Goal: Transaction & Acquisition: Purchase product/service

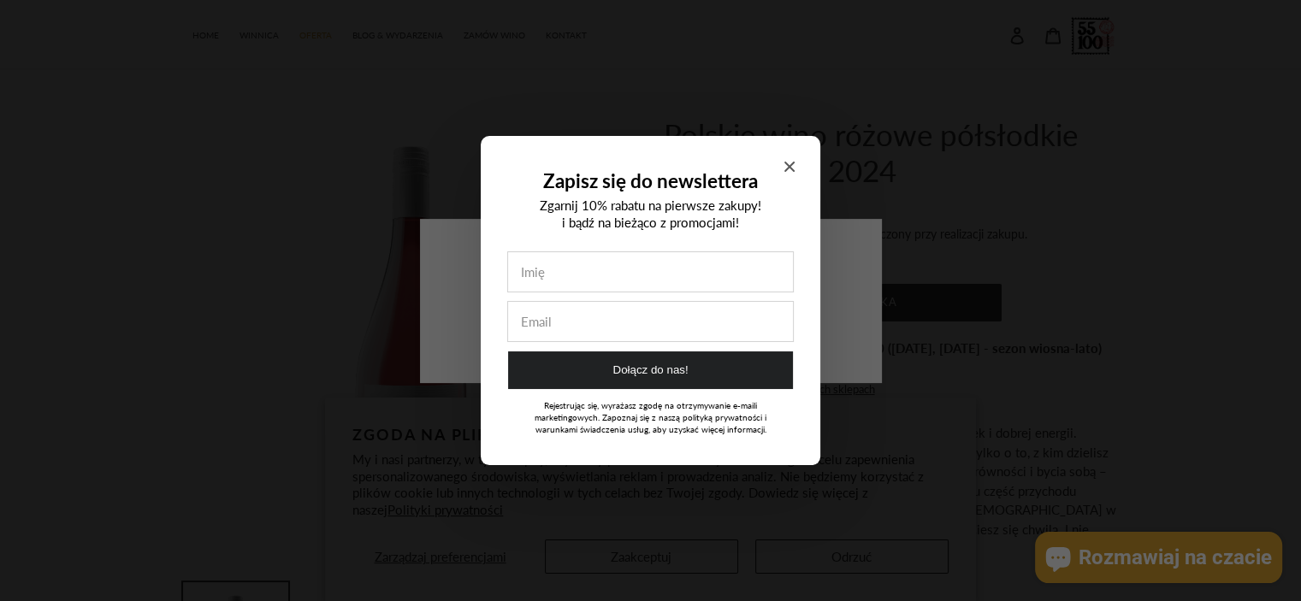
click at [787, 164] on icon "Close modal" at bounding box center [790, 167] width 10 height 10
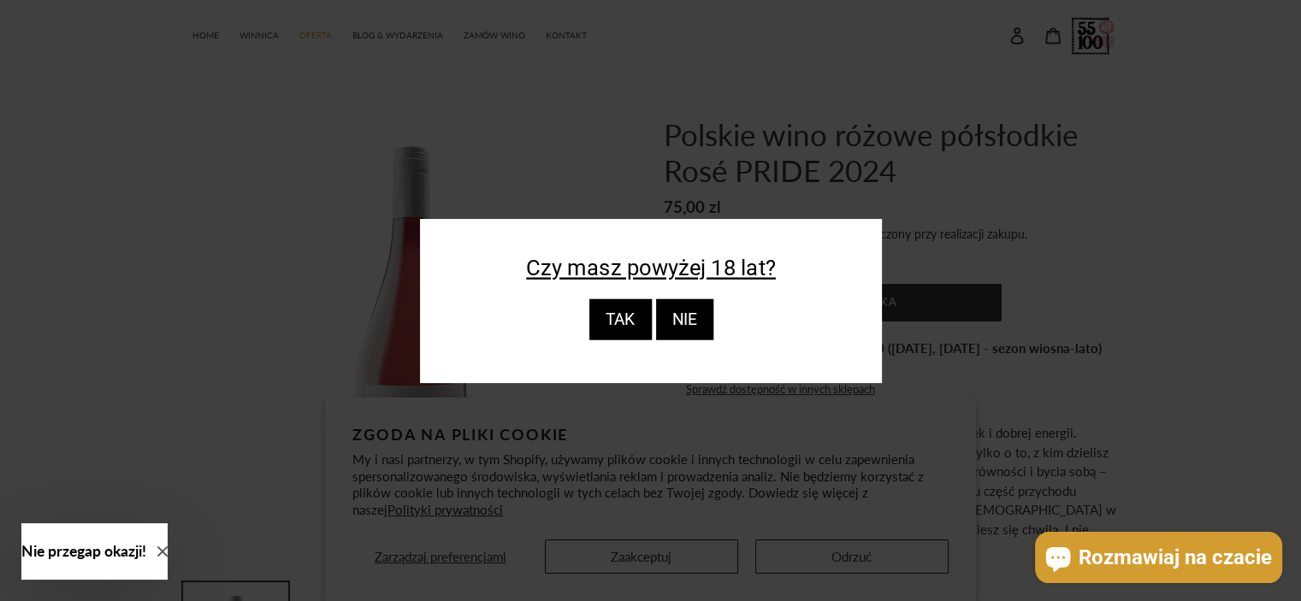
click at [619, 332] on div "TAK" at bounding box center [620, 319] width 62 height 41
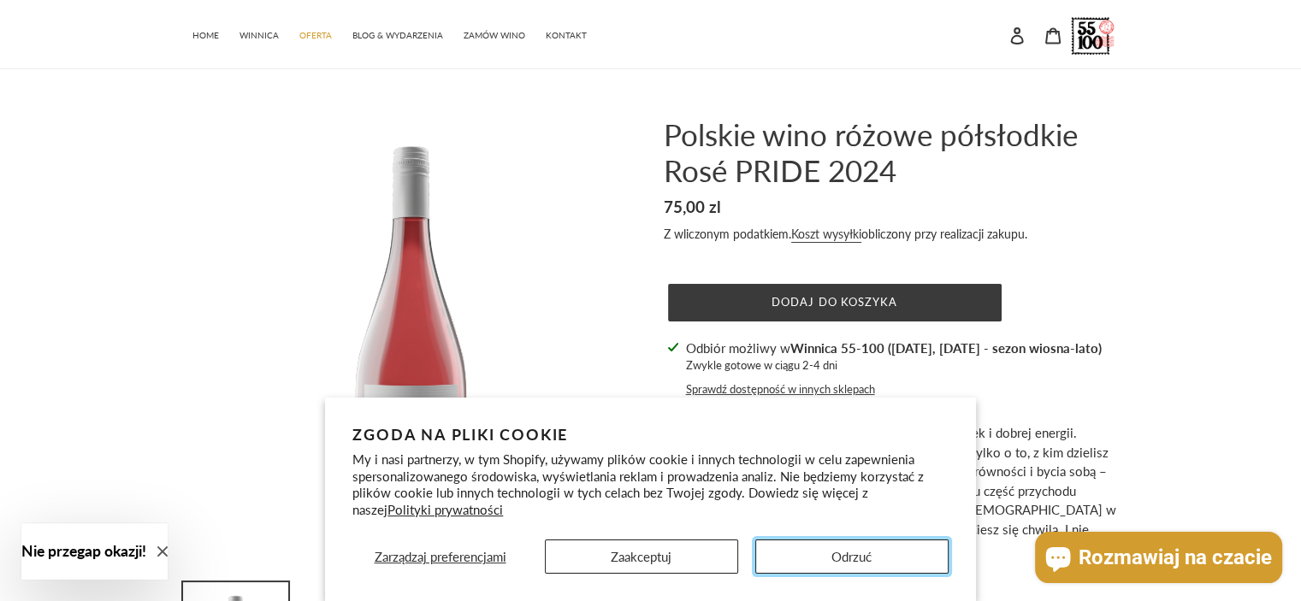
click at [843, 560] on button "Odrzuć" at bounding box center [851, 557] width 193 height 34
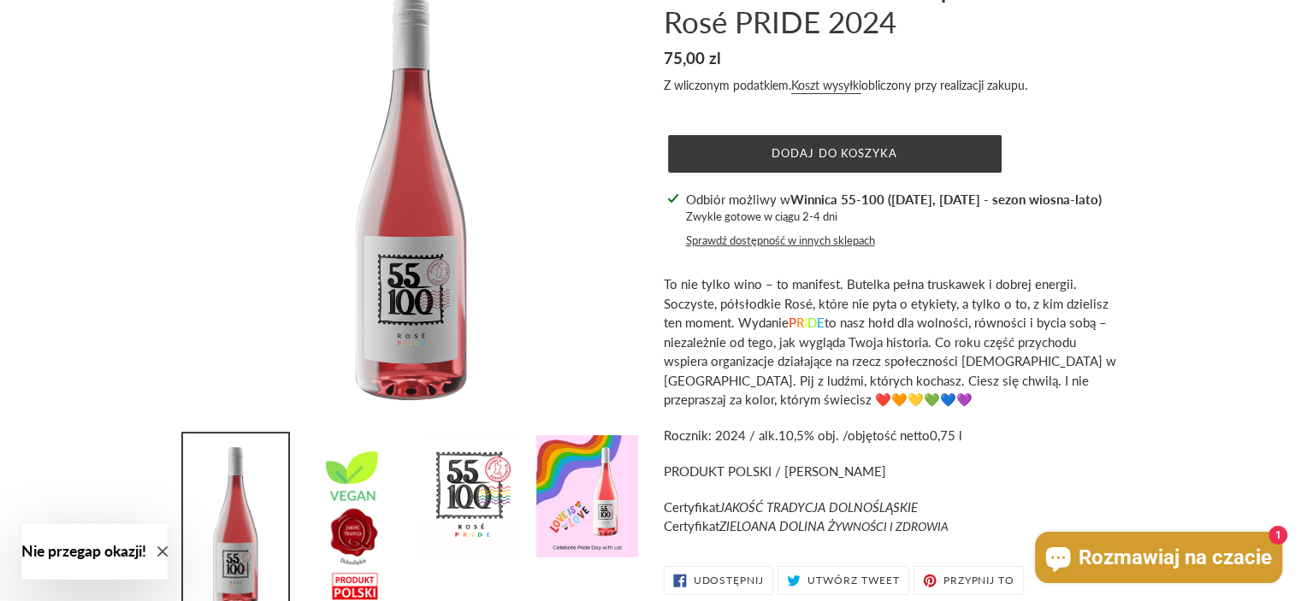
scroll to position [171, 0]
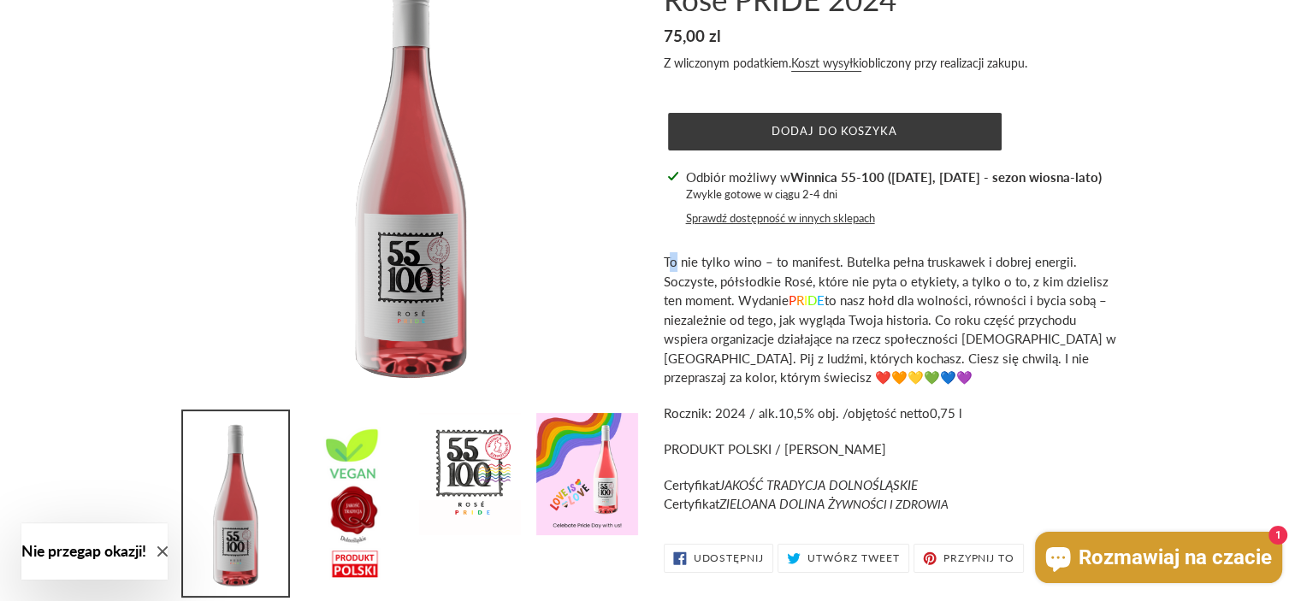
drag, startPoint x: 736, startPoint y: 239, endPoint x: 673, endPoint y: 245, distance: 62.7
click at [673, 245] on div "Polskie wino różowe półsłodkie Rosé PRIDE 2024 Cena regularna 75,00 zl Cena spr…" at bounding box center [877, 263] width 479 height 637
drag, startPoint x: 746, startPoint y: 276, endPoint x: 725, endPoint y: 266, distance: 23.7
click at [725, 266] on span "To nie tylko wino – to manifest. Butelka pełna truskawek i dobrej energii. Socz…" at bounding box center [890, 319] width 453 height 131
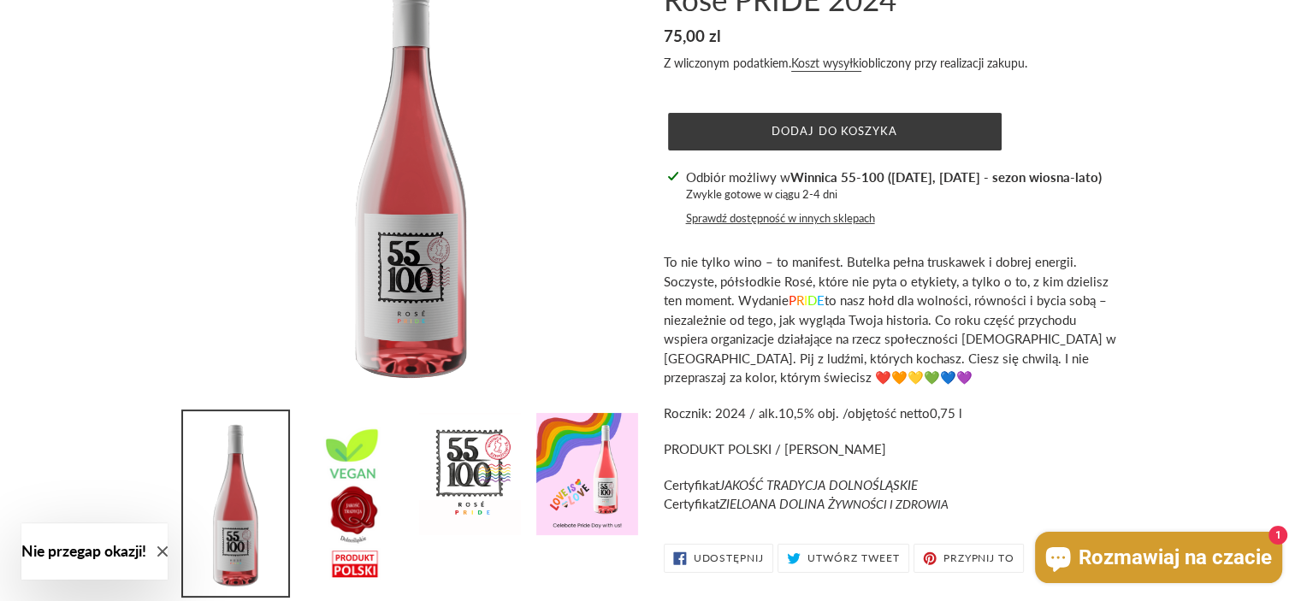
click at [725, 266] on span "To nie tylko wino – to manifest. Butelka pełna truskawek i dobrej energii. Socz…" at bounding box center [890, 319] width 453 height 131
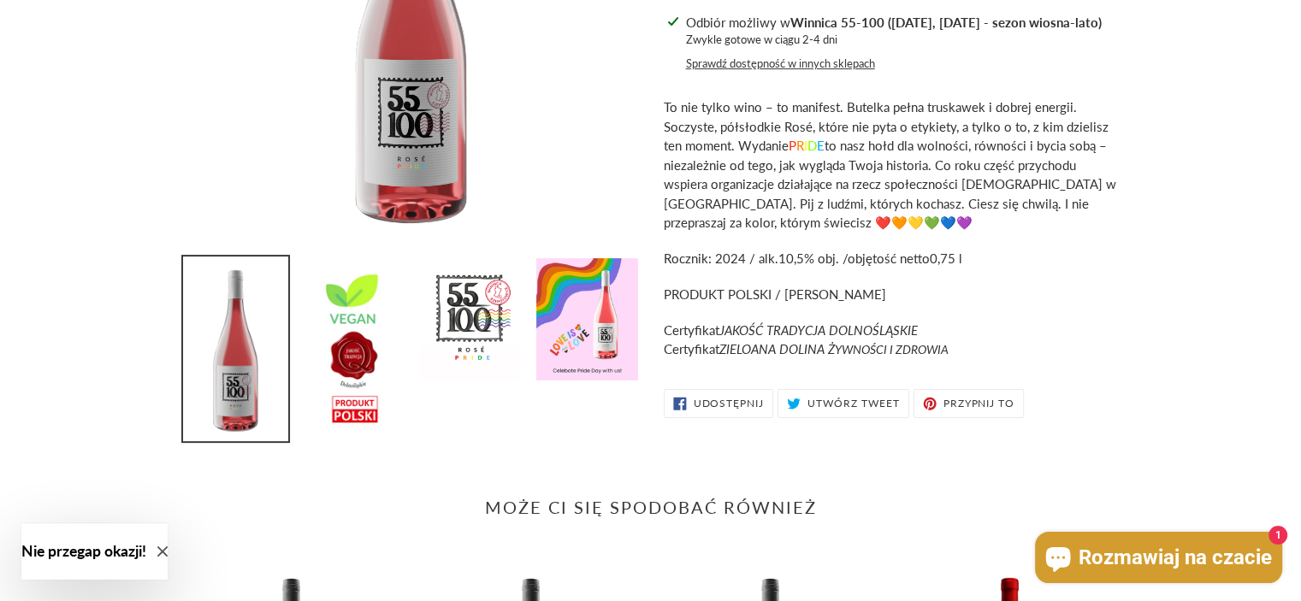
scroll to position [342, 0]
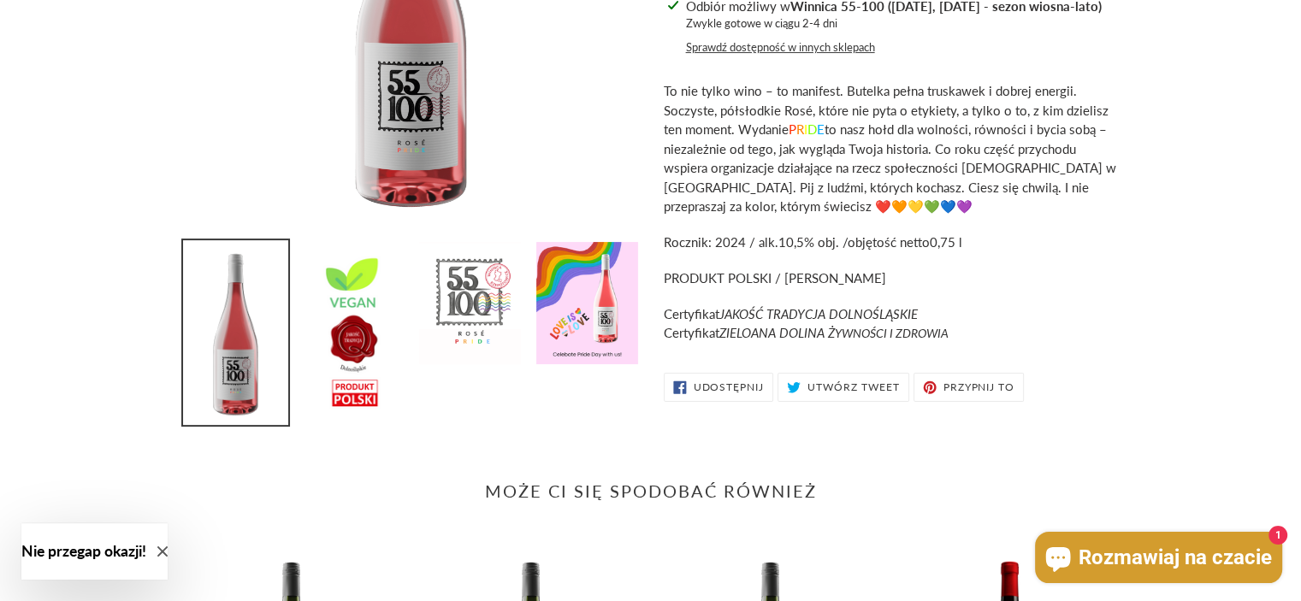
click at [452, 336] on img at bounding box center [470, 303] width 105 height 126
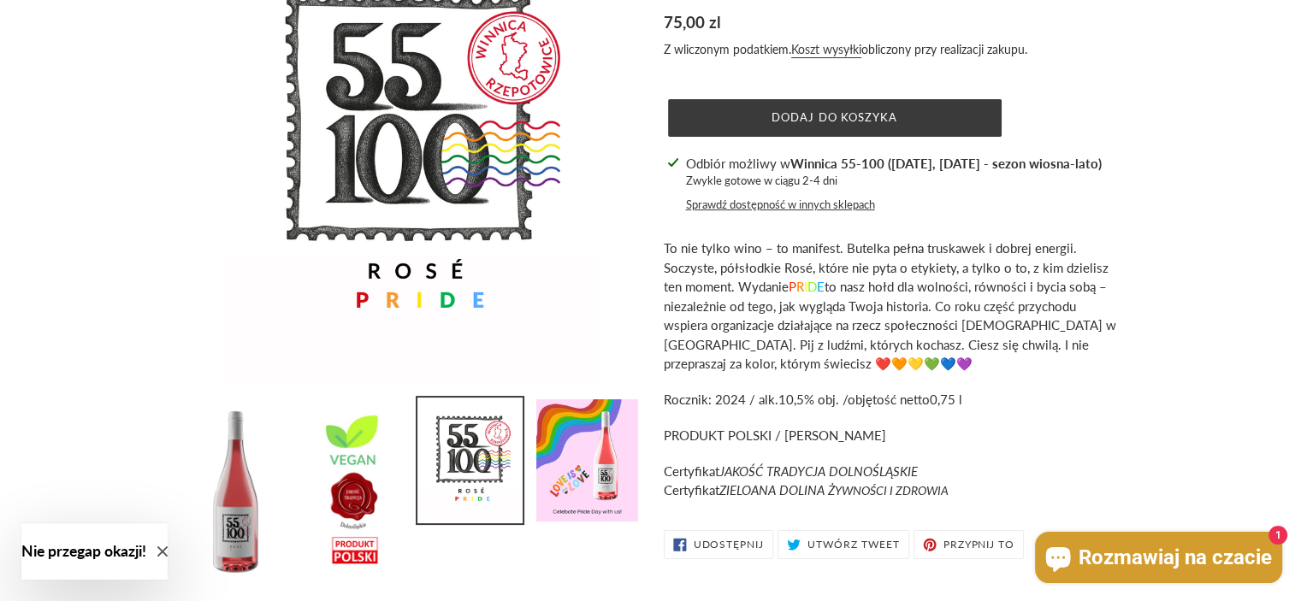
scroll to position [171, 0]
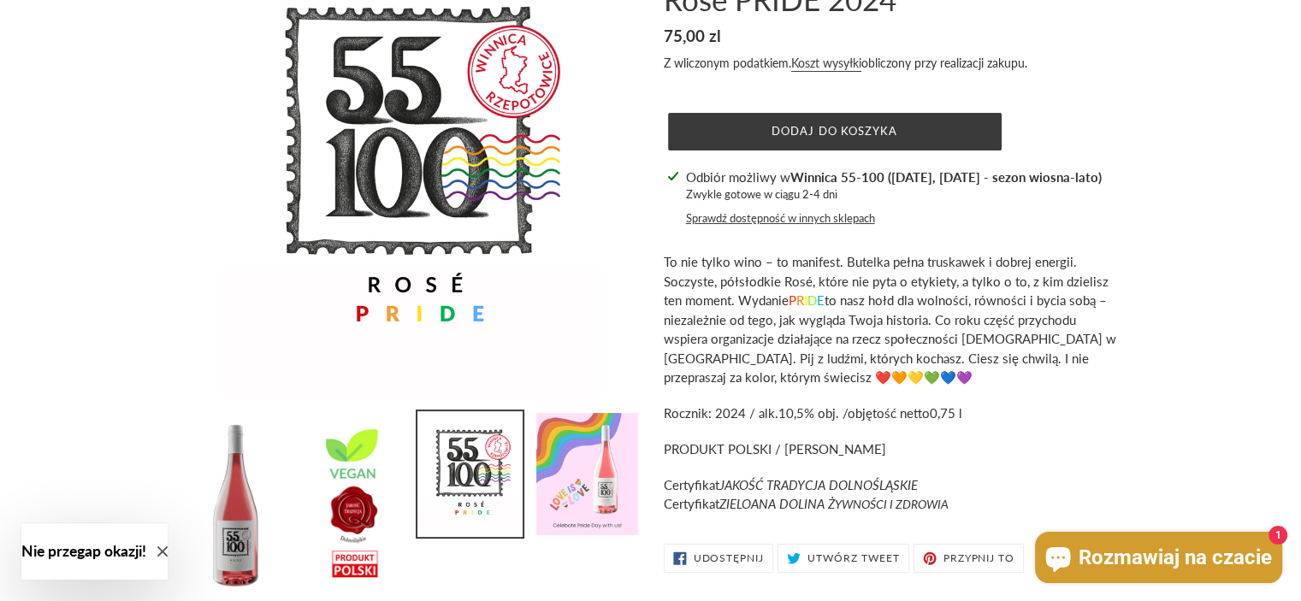
click at [572, 467] on img at bounding box center [587, 475] width 105 height 126
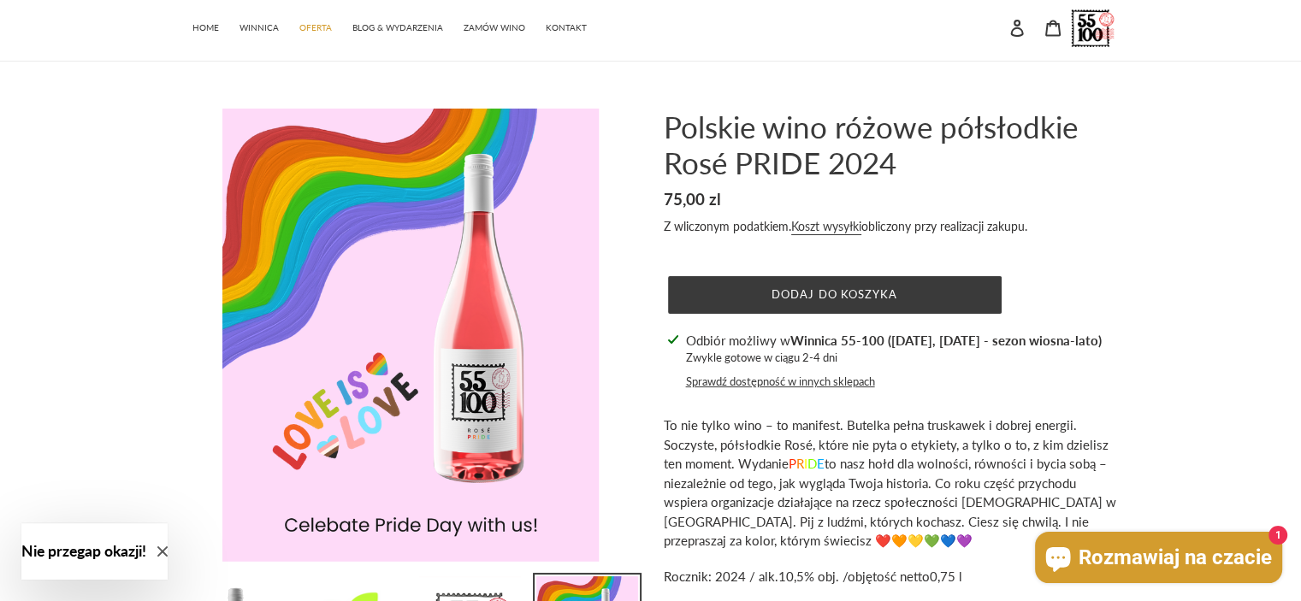
scroll to position [0, 0]
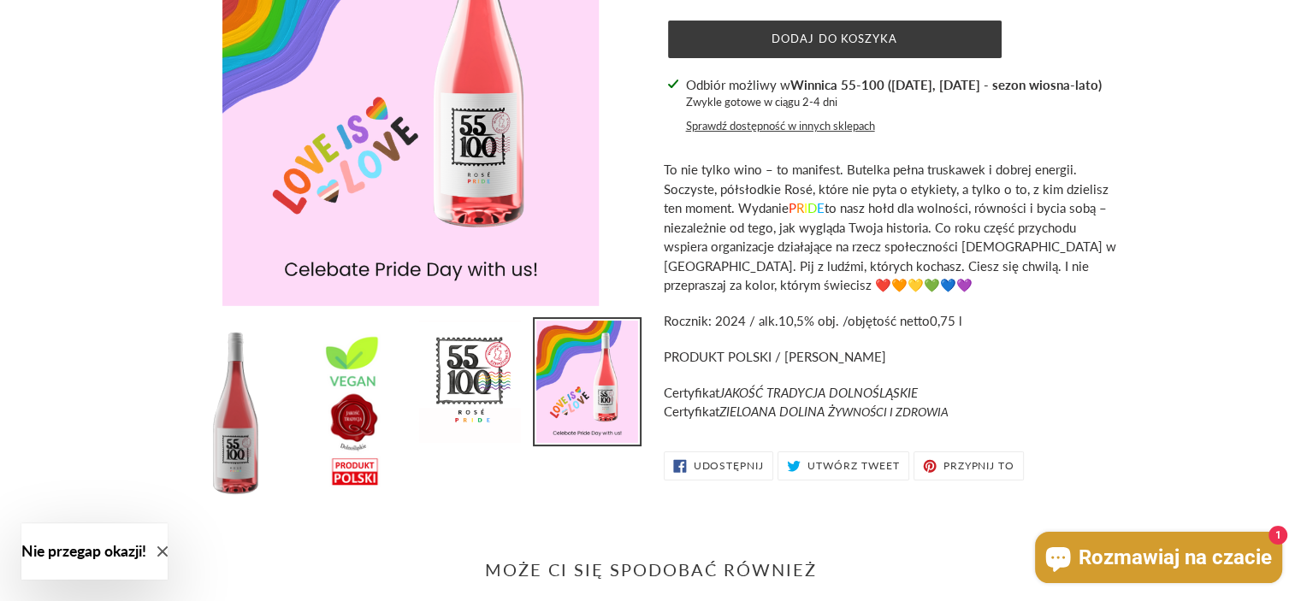
scroll to position [263, 0]
drag, startPoint x: 804, startPoint y: 200, endPoint x: 770, endPoint y: 192, distance: 35.3
click at [800, 201] on span "R" at bounding box center [801, 208] width 8 height 15
click at [770, 192] on span "To nie tylko wino – to manifest. Butelka pełna truskawek i dobrej energii. Socz…" at bounding box center [890, 228] width 453 height 131
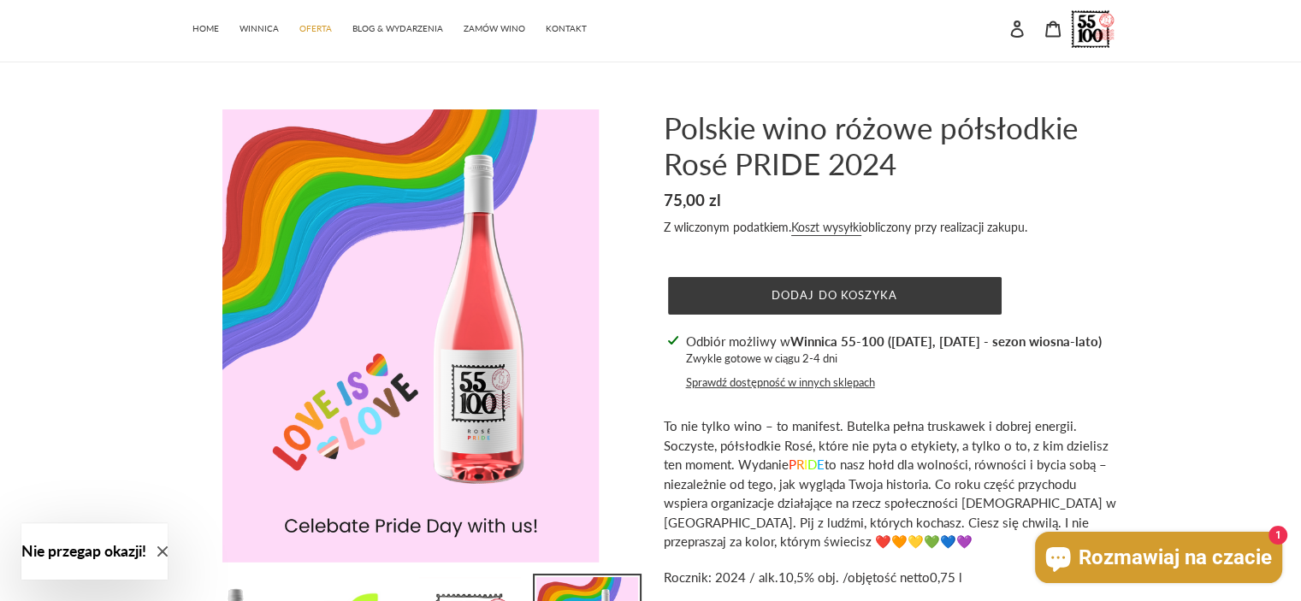
scroll to position [6, 0]
